Goal: Task Accomplishment & Management: Manage account settings

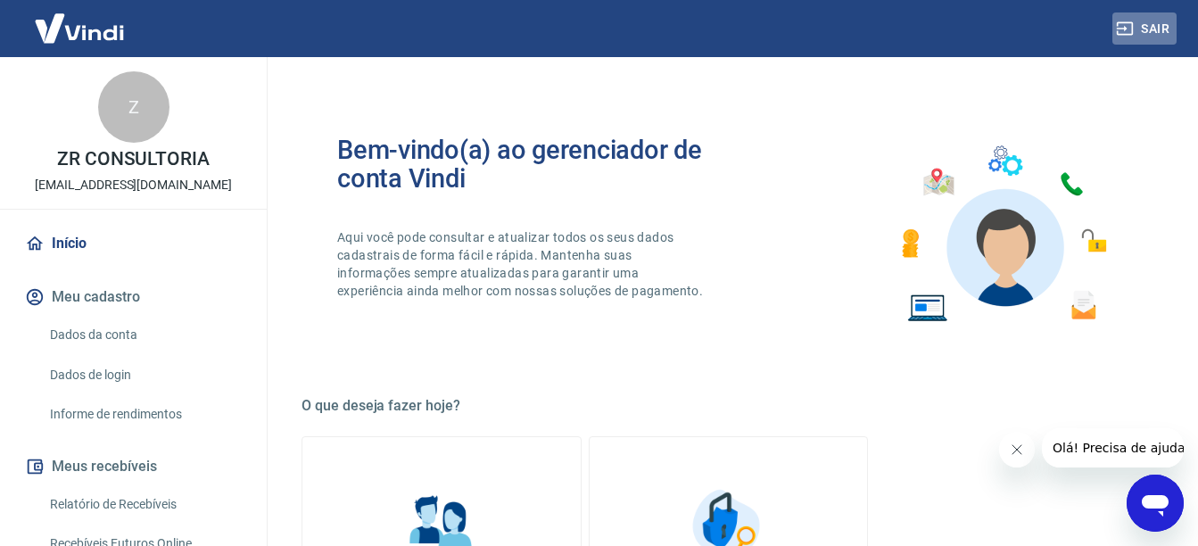
click at [1141, 26] on button "Sair" at bounding box center [1144, 28] width 64 height 33
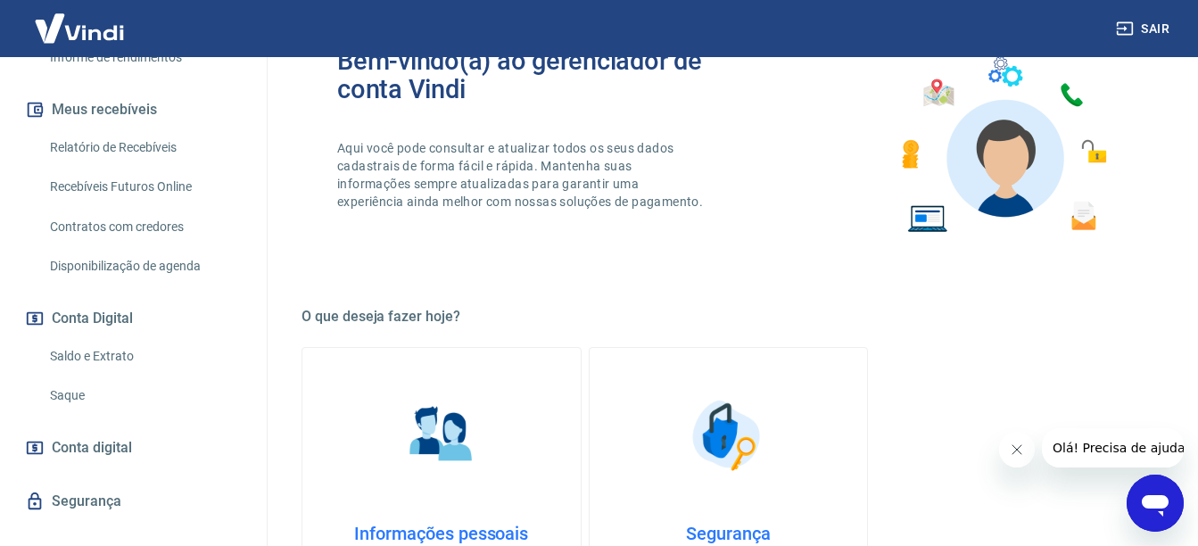
scroll to position [385, 0]
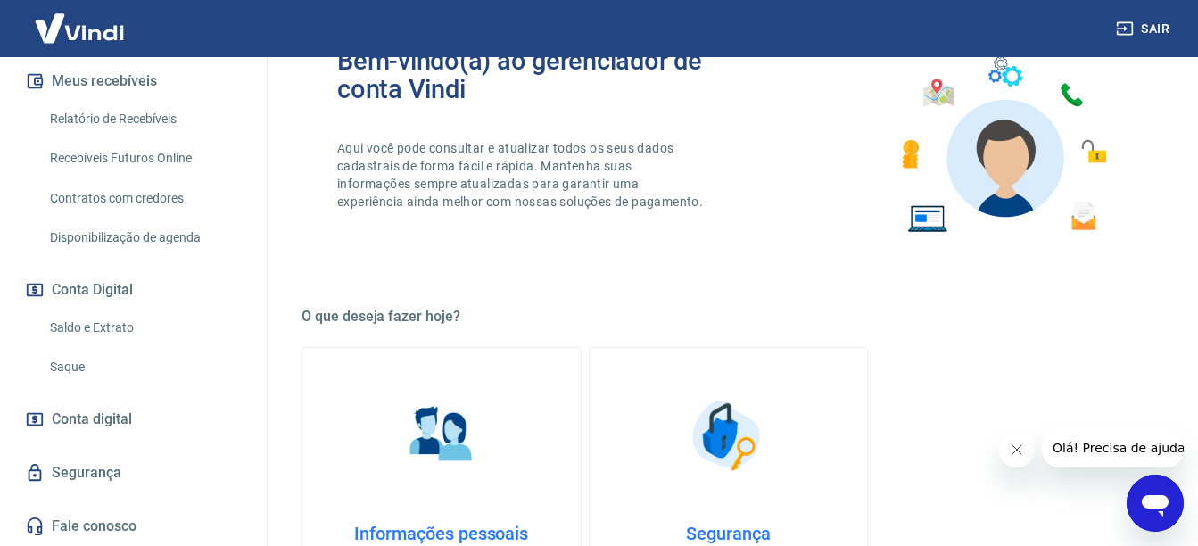
click at [104, 322] on link "Saldo e Extrato" at bounding box center [144, 327] width 202 height 37
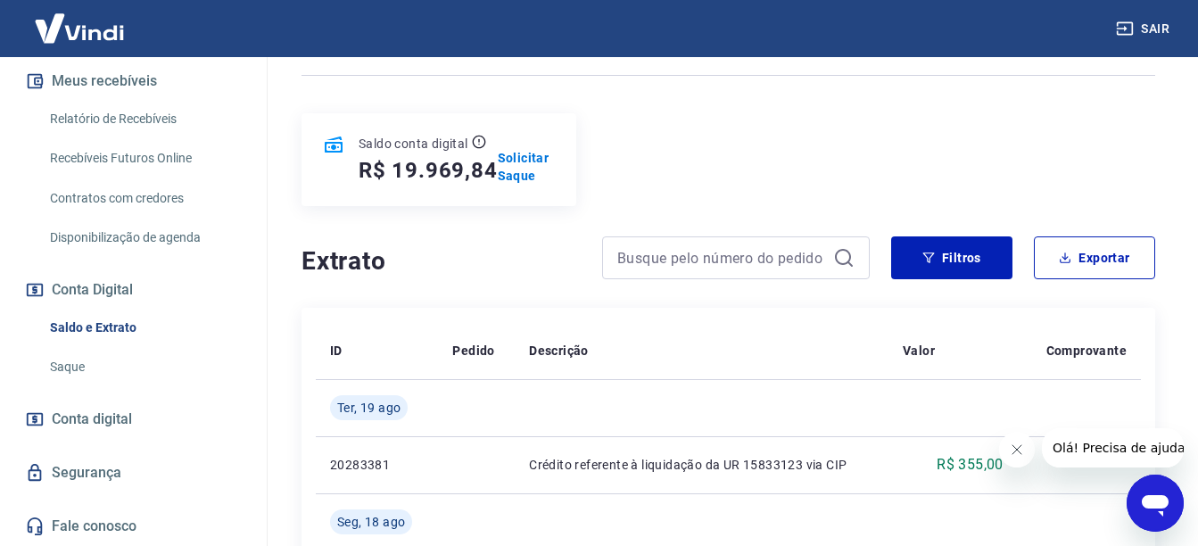
scroll to position [178, 0]
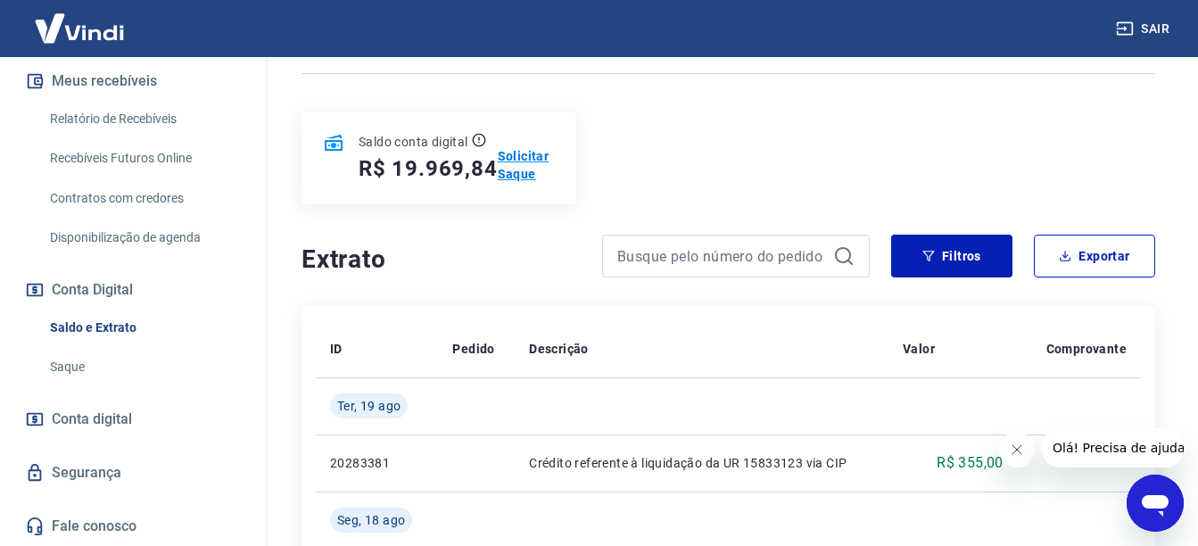
click at [518, 171] on p "Solicitar Saque" at bounding box center [527, 165] width 58 height 36
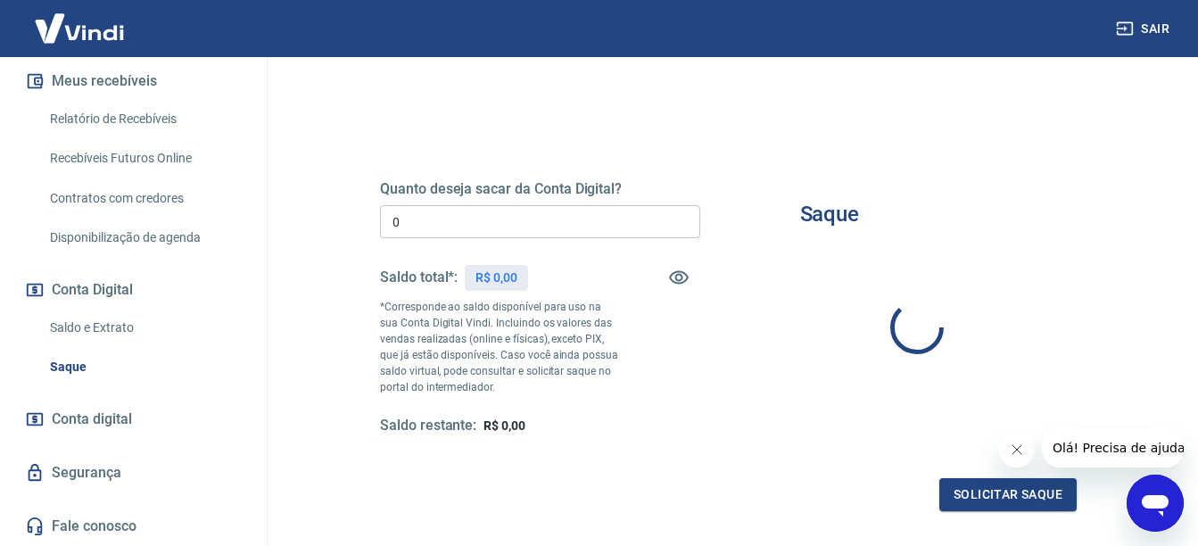
type input "R$ 0,00"
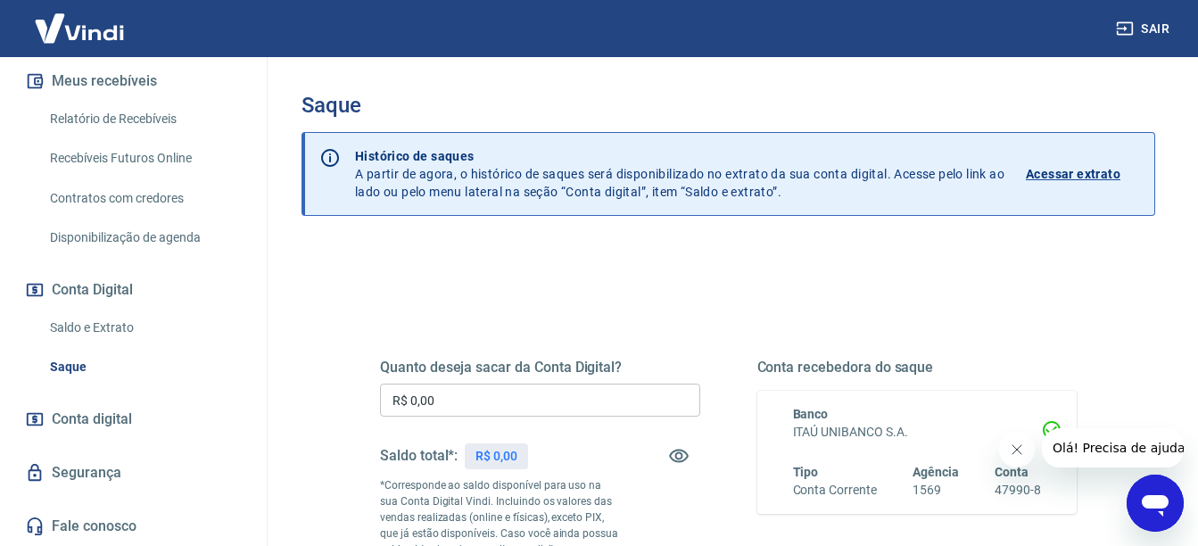
click at [103, 330] on link "Saldo e Extrato" at bounding box center [144, 327] width 202 height 37
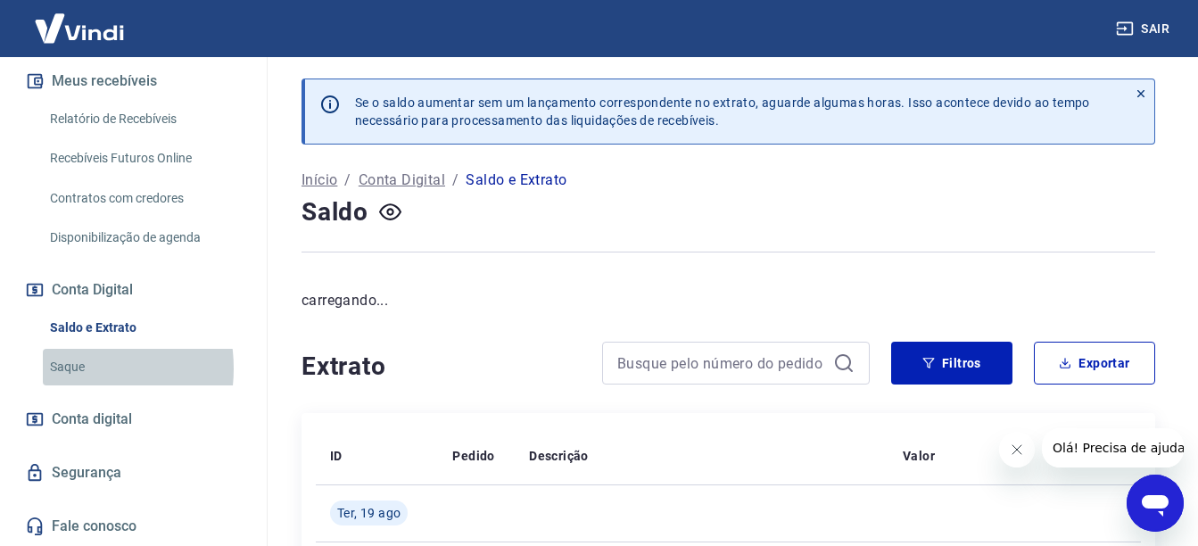
click at [63, 368] on link "Saque" at bounding box center [144, 367] width 202 height 37
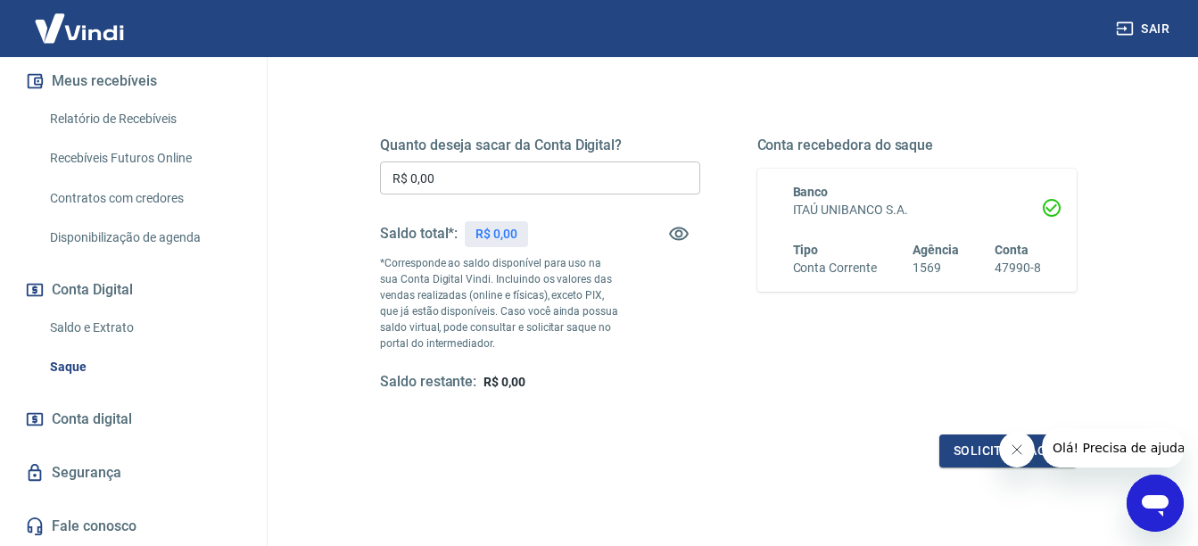
scroll to position [178, 0]
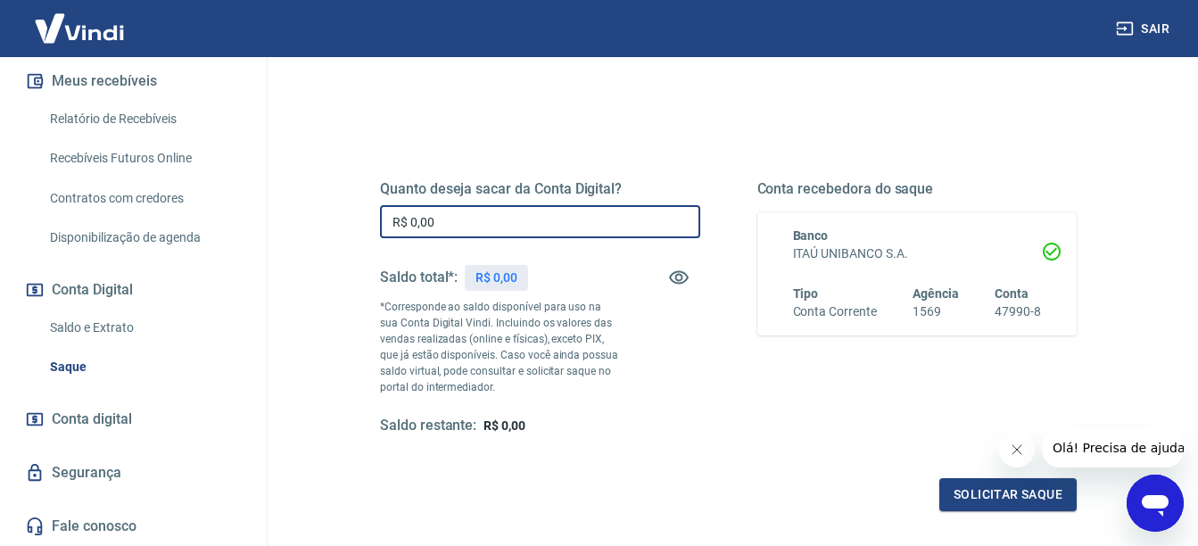
click at [459, 218] on input "R$ 0,00" at bounding box center [540, 221] width 320 height 33
click at [467, 220] on input "R$ 0,00" at bounding box center [540, 221] width 320 height 33
type input "R$ 19.969,84"
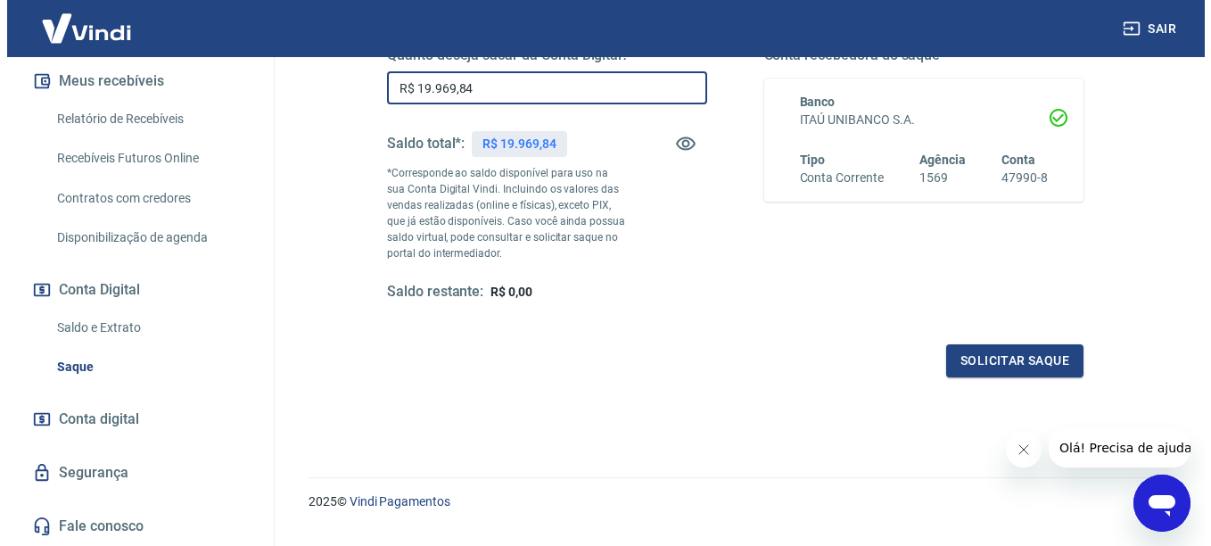
scroll to position [352, 0]
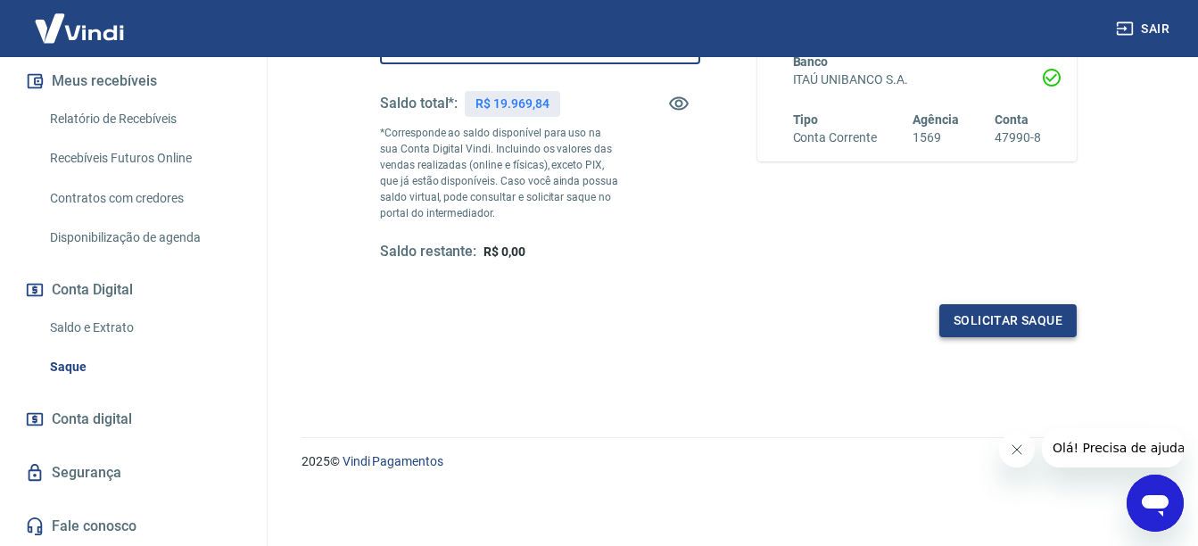
click at [987, 323] on button "Solicitar saque" at bounding box center [1007, 320] width 137 height 33
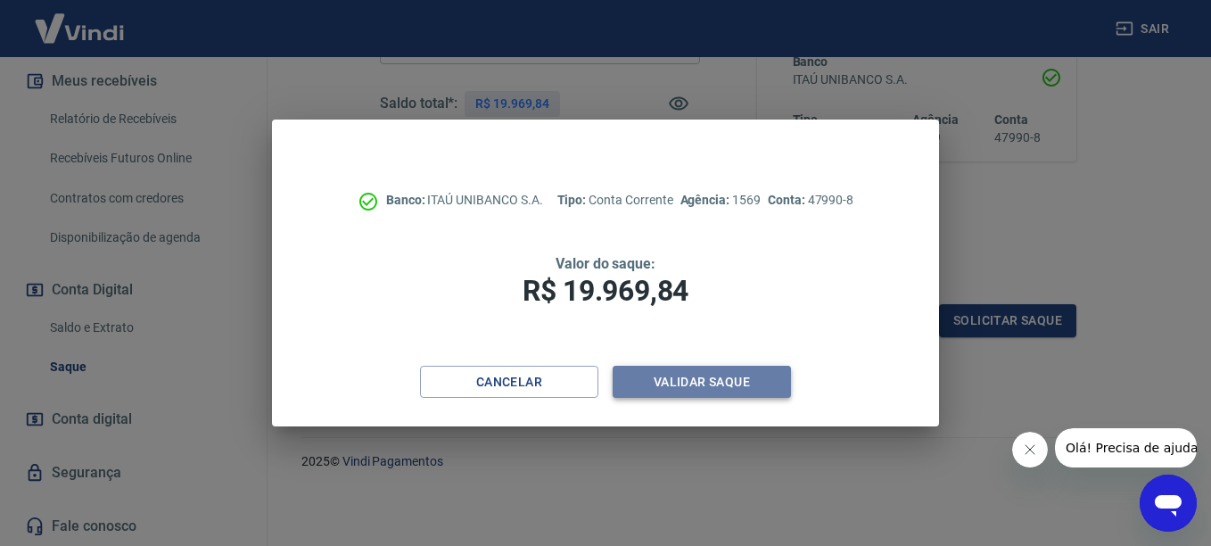
click at [693, 385] on button "Validar saque" at bounding box center [702, 382] width 178 height 33
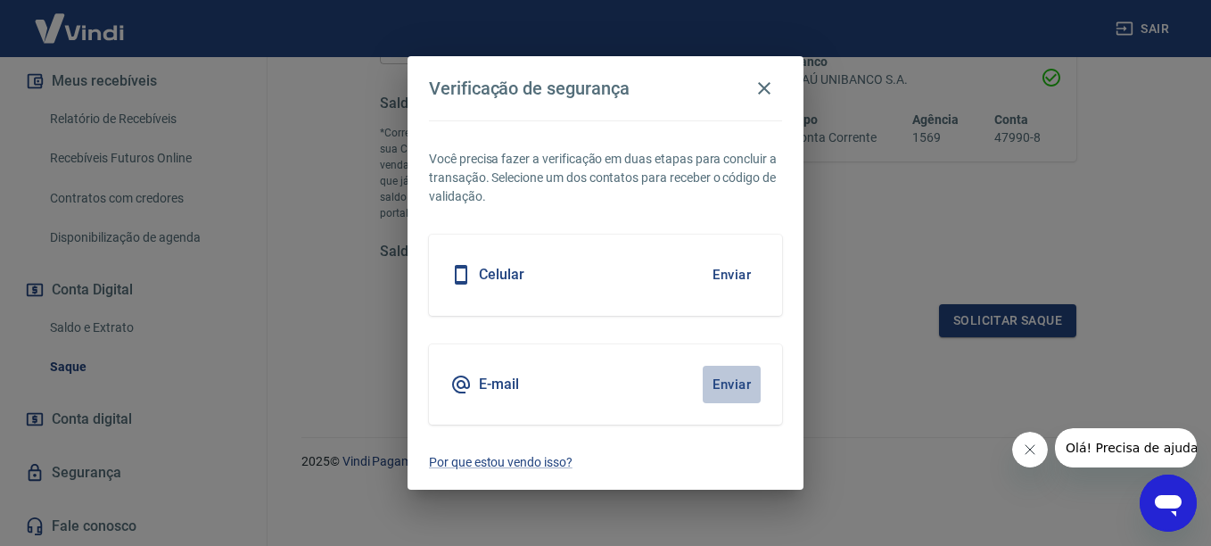
click at [733, 382] on button "Enviar" at bounding box center [732, 384] width 58 height 37
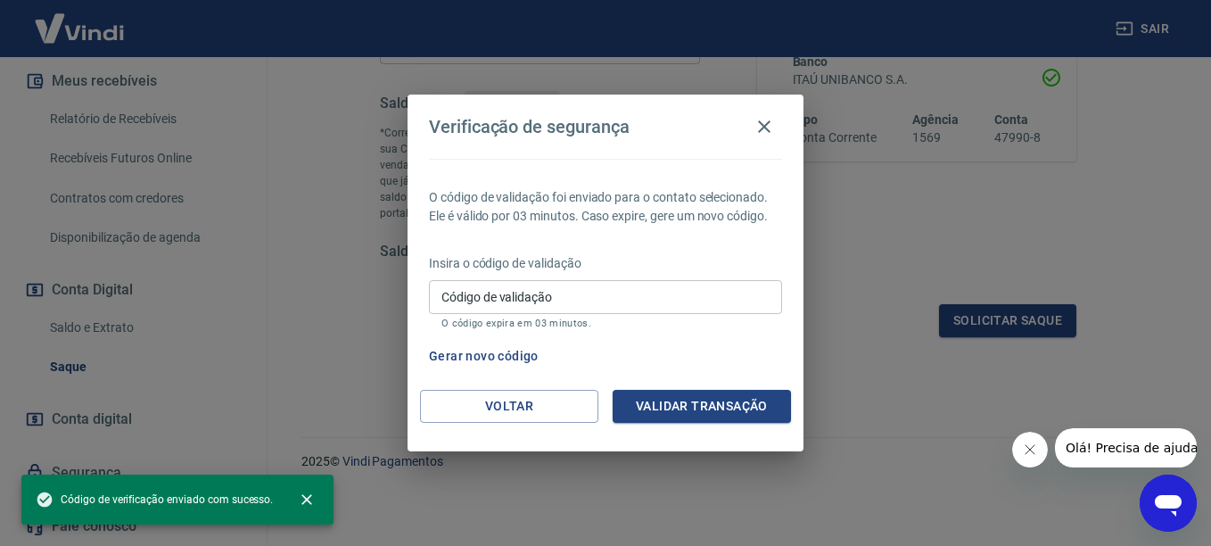
click at [548, 301] on input "Código de validação" at bounding box center [605, 296] width 353 height 33
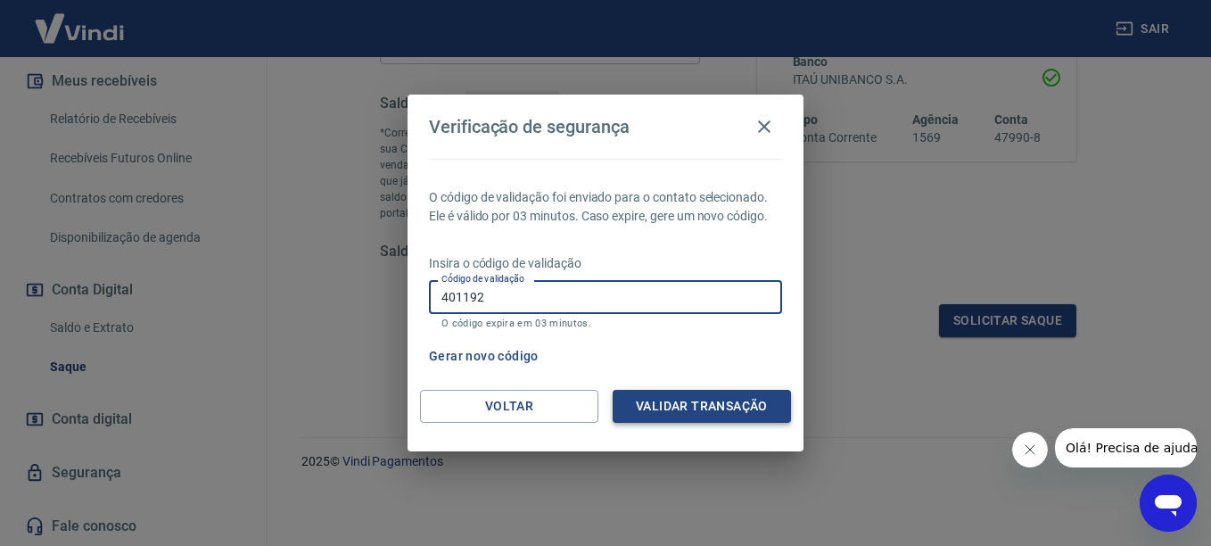
type input "401192"
click at [706, 408] on button "Validar transação" at bounding box center [702, 406] width 178 height 33
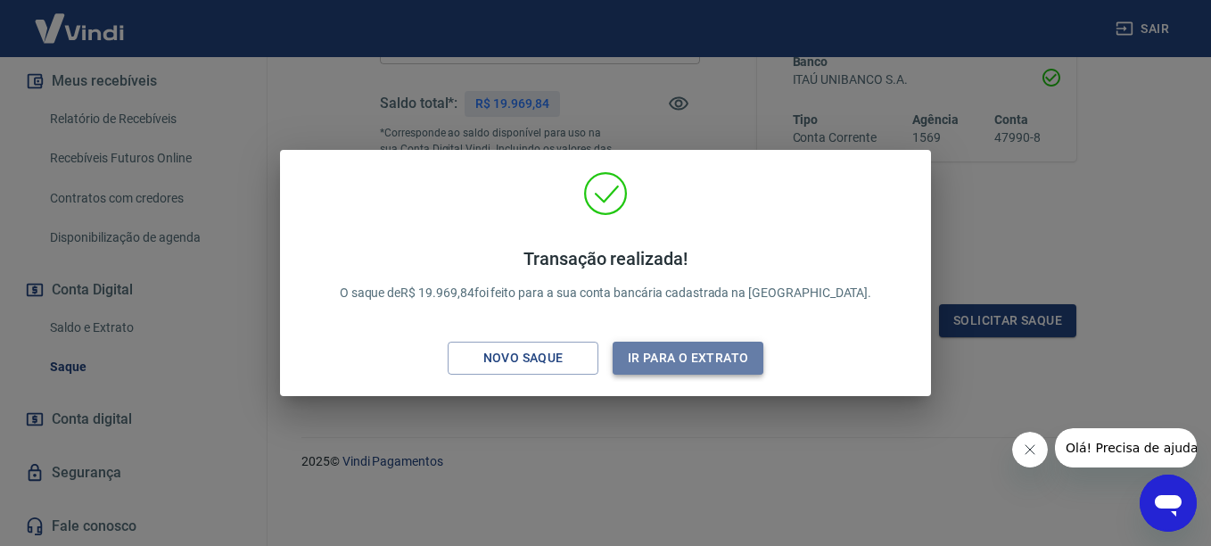
click at [670, 358] on button "Ir para o extrato" at bounding box center [688, 358] width 151 height 33
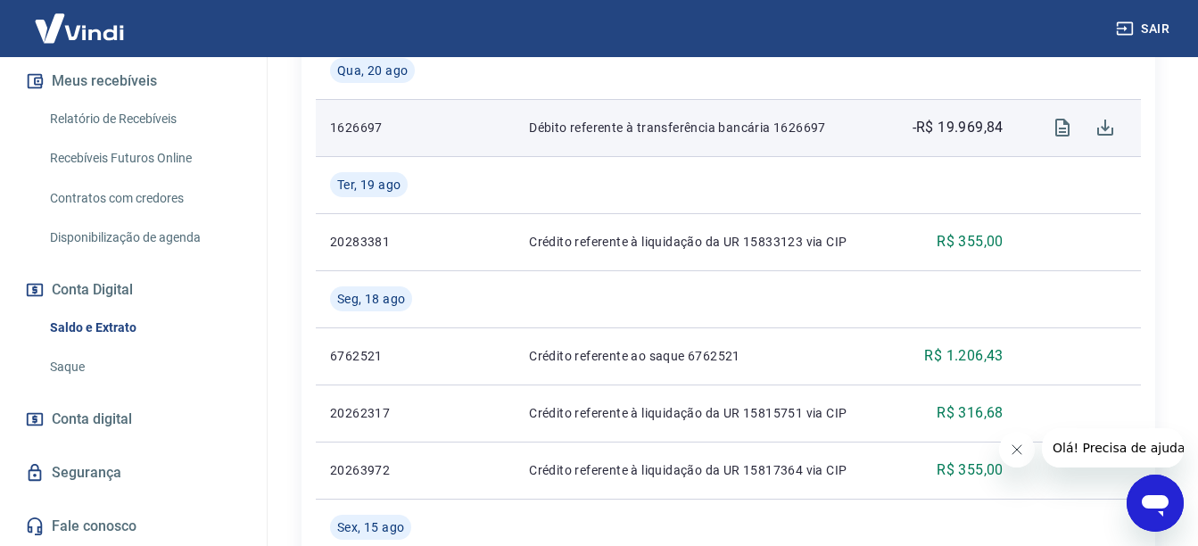
scroll to position [517, 0]
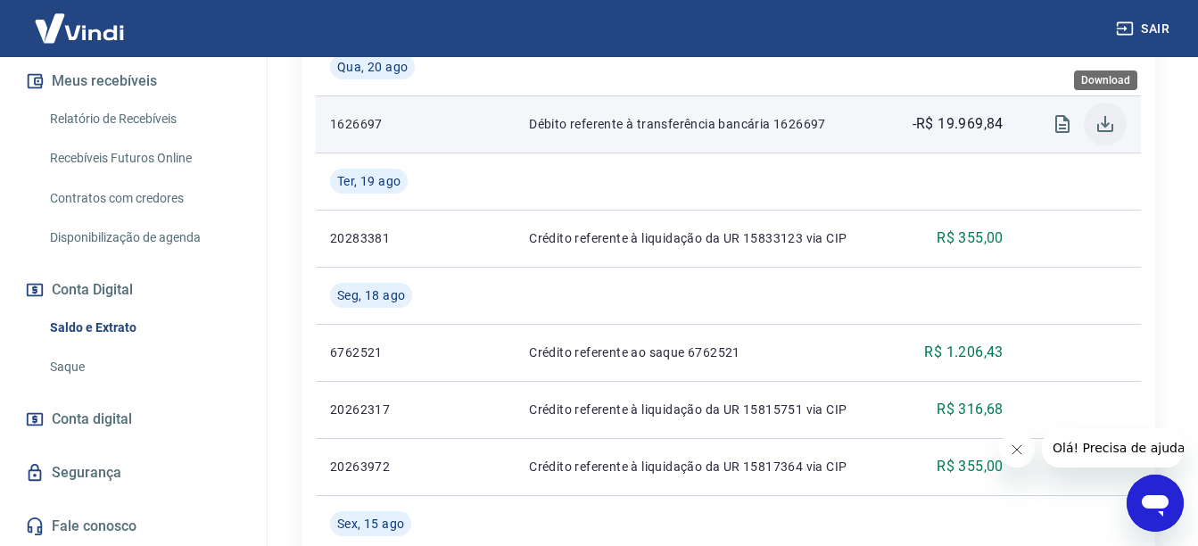
click at [1113, 122] on icon "Download" at bounding box center [1104, 123] width 21 height 21
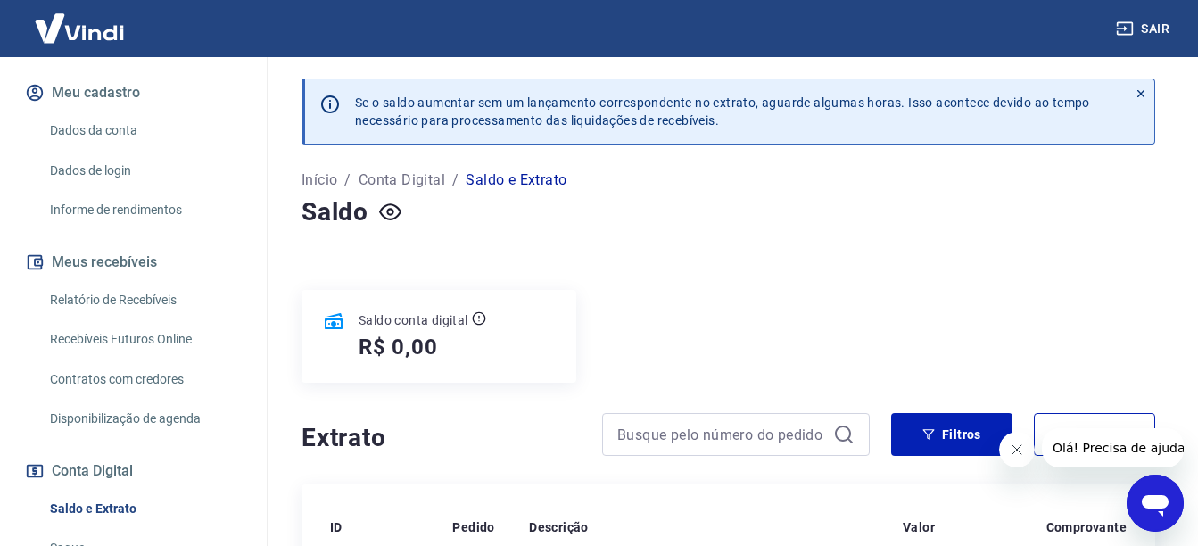
scroll to position [385, 0]
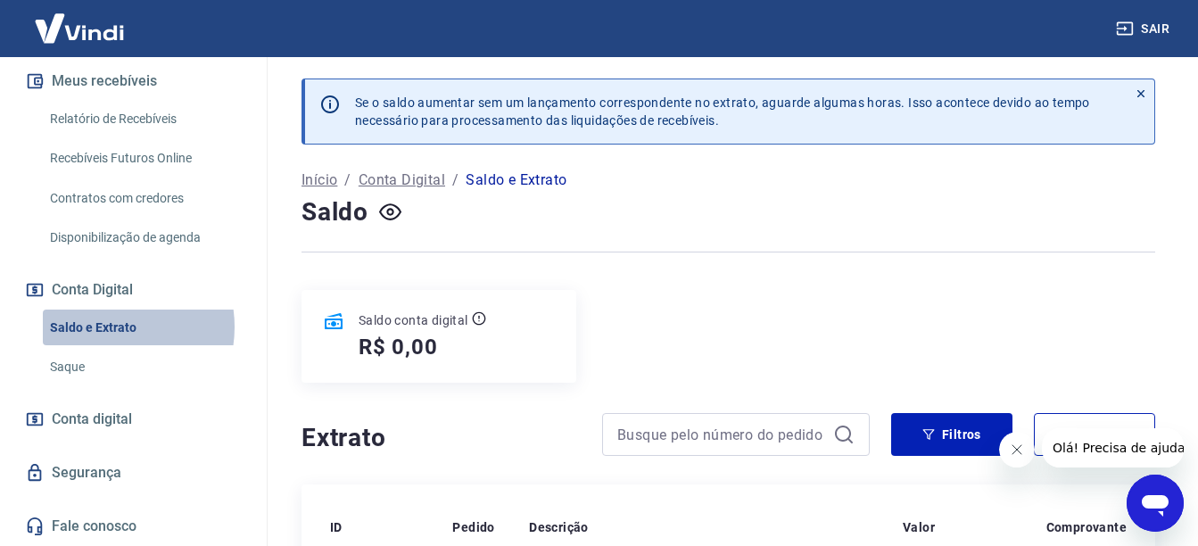
click at [103, 326] on link "Saldo e Extrato" at bounding box center [144, 327] width 202 height 37
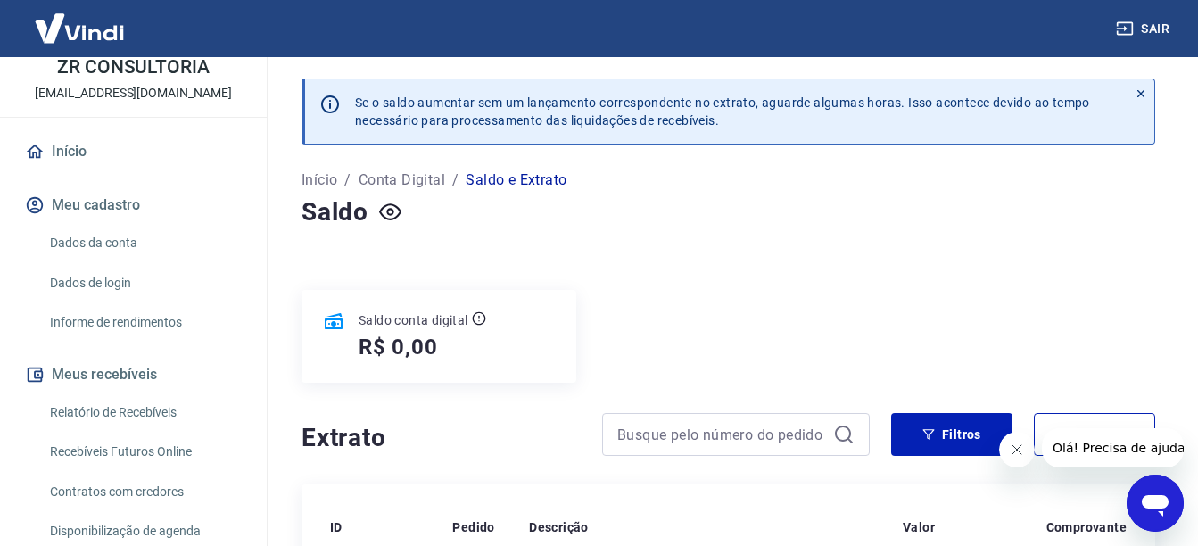
scroll to position [178, 0]
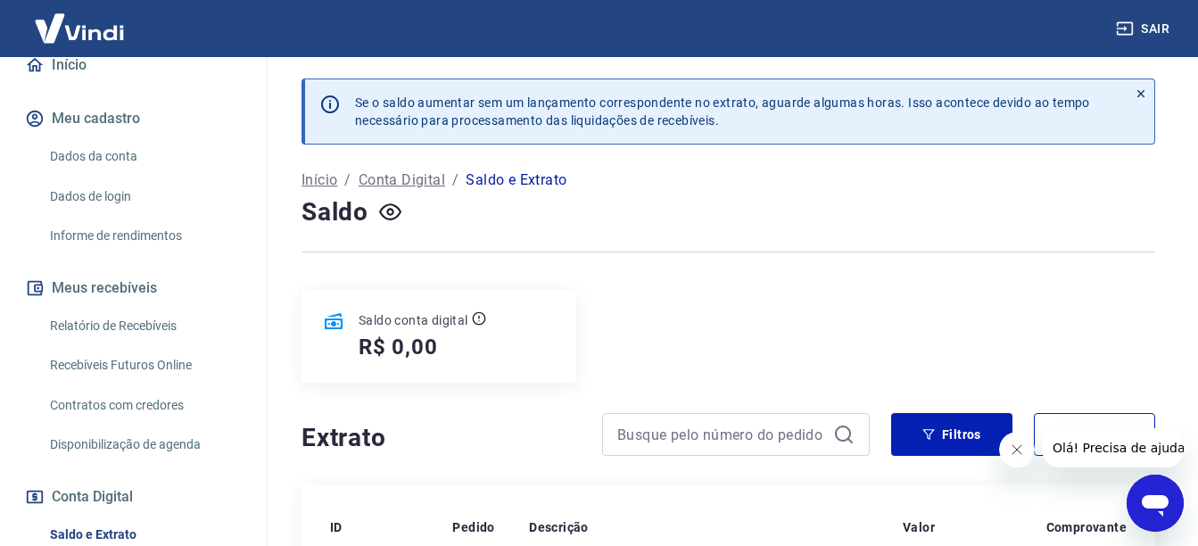
click at [119, 327] on link "Relatório de Recebíveis" at bounding box center [144, 326] width 202 height 37
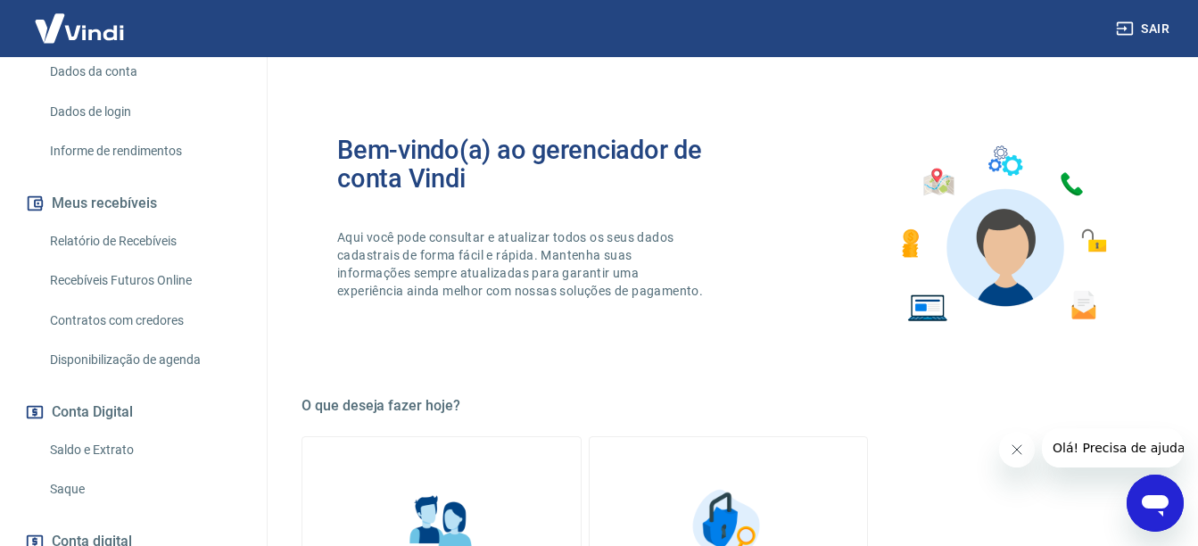
scroll to position [385, 0]
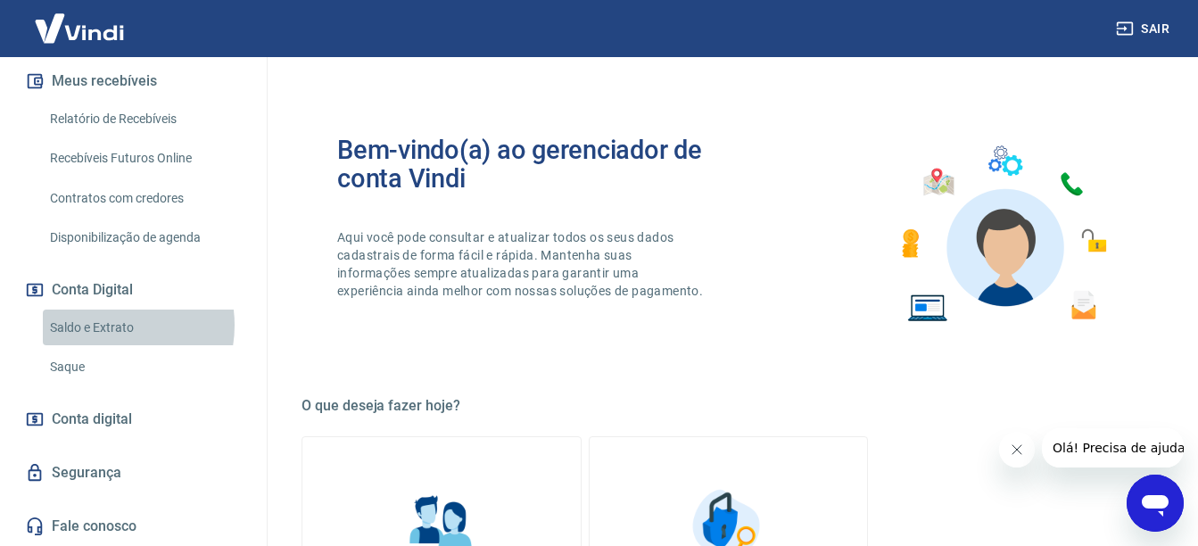
click at [103, 325] on link "Saldo e Extrato" at bounding box center [144, 327] width 202 height 37
